Goal: Task Accomplishment & Management: Manage account settings

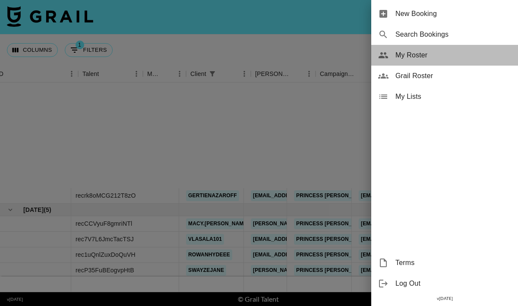
click at [426, 51] on span "My Roster" at bounding box center [453, 55] width 116 height 10
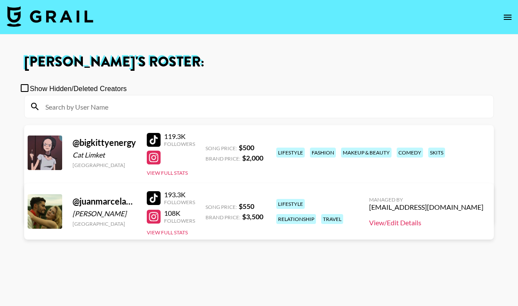
click at [420, 227] on link "View/Edit Details" at bounding box center [426, 222] width 114 height 9
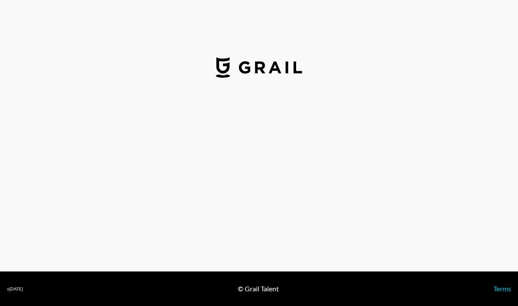
select select "USD"
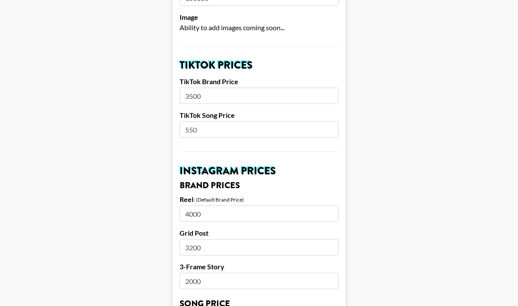
scroll to position [275, 0]
